Goal: Information Seeking & Learning: Learn about a topic

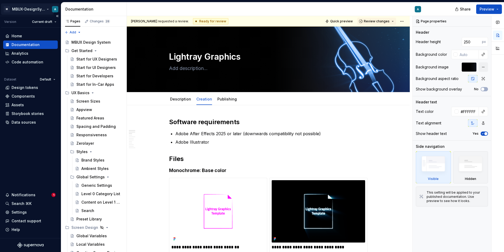
click at [6, 8] on html "M MBUX-DesignSystem A Version Current draft Home Documentation Analytics Code a…" at bounding box center [252, 126] width 504 height 252
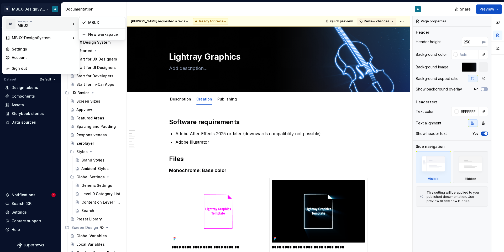
click at [36, 24] on div "MBUX" at bounding box center [40, 25] width 45 height 5
click at [151, 8] on html "M MBUX-DesignSystem A Version Current draft Home Documentation Analytics Code a…" at bounding box center [252, 126] width 504 height 252
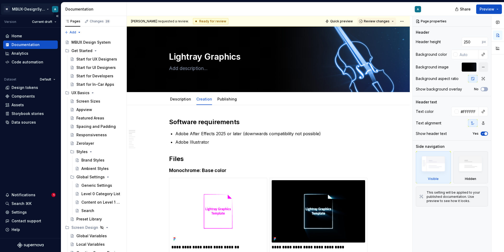
click at [47, 11] on html "M MBUX-DesignSystem A Version Current draft Home Documentation Analytics Code a…" at bounding box center [252, 126] width 504 height 252
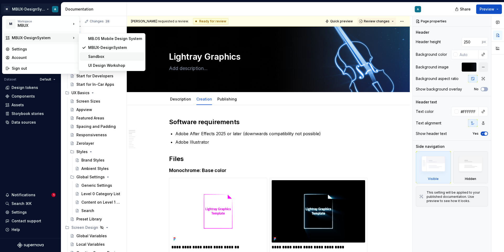
click at [93, 59] on div "Sandbox" at bounding box center [115, 56] width 54 height 5
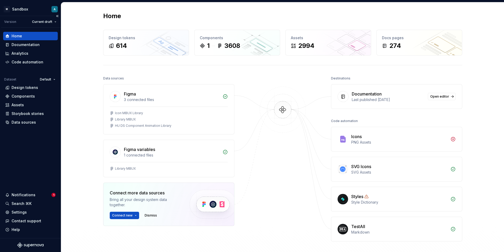
click at [31, 39] on div "Home" at bounding box center [30, 36] width 55 height 8
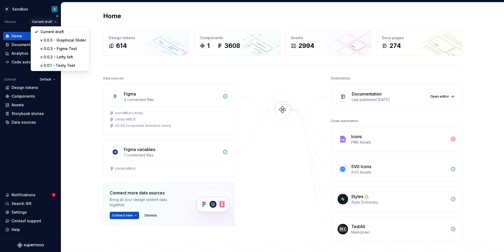
click at [54, 23] on html "M Sandbox A Version Current draft Home Documentation Analytics Code automation …" at bounding box center [252, 126] width 504 height 252
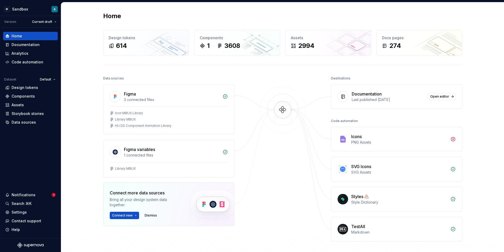
click at [39, 146] on html "M Sandbox A Version Current draft Home Documentation Analytics Code automation …" at bounding box center [252, 126] width 504 height 252
click at [10, 45] on div "Documentation" at bounding box center [30, 44] width 50 height 5
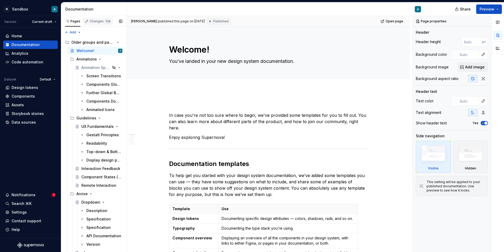
click at [98, 20] on div "Changes 114" at bounding box center [100, 21] width 21 height 4
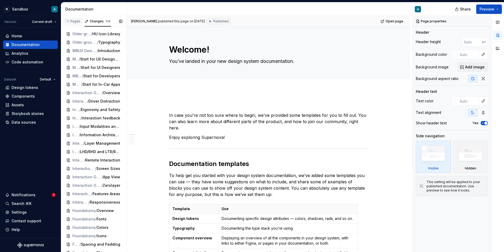
click at [76, 17] on button "Pages" at bounding box center [72, 21] width 19 height 11
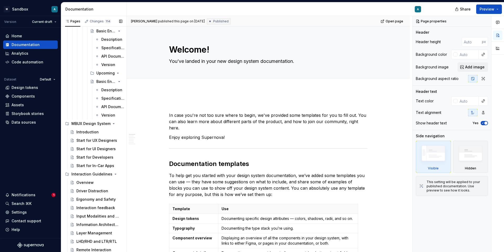
scroll to position [1751, 0]
click at [85, 20] on icon "button" at bounding box center [87, 21] width 4 height 4
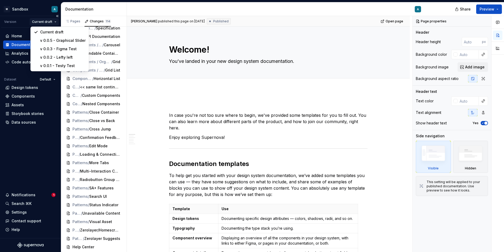
click at [57, 23] on html "M Sandbox A Version Current draft Home Documentation Analytics Code automation …" at bounding box center [252, 126] width 504 height 252
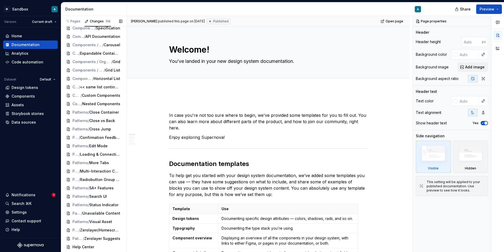
click at [71, 24] on div "Pages Changes 114 Add Accessibility guide for tree Page tree. Navigate the tree…" at bounding box center [94, 135] width 66 height 238
click at [71, 23] on div "Pages" at bounding box center [72, 21] width 15 height 4
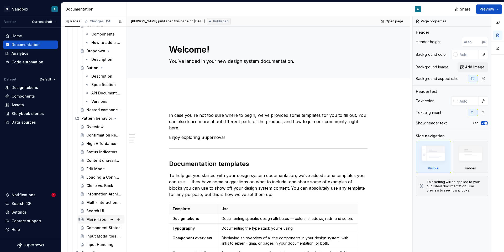
scroll to position [1058, 0]
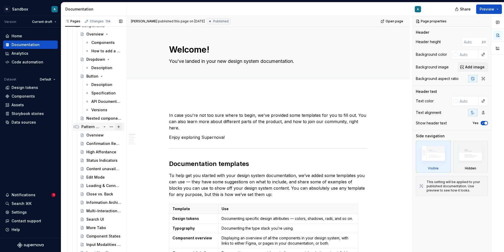
click at [115, 127] on button "Page tree" at bounding box center [118, 126] width 7 height 7
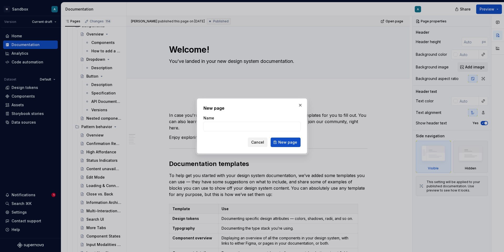
click at [255, 143] on span "Cancel" at bounding box center [257, 141] width 13 height 5
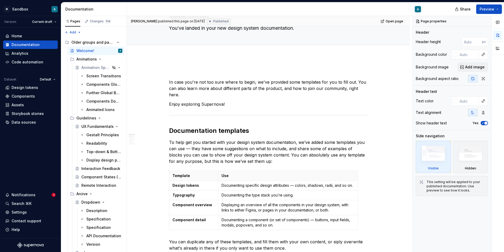
scroll to position [33, 0]
type textarea "*"
